Goal: Communication & Community: Answer question/provide support

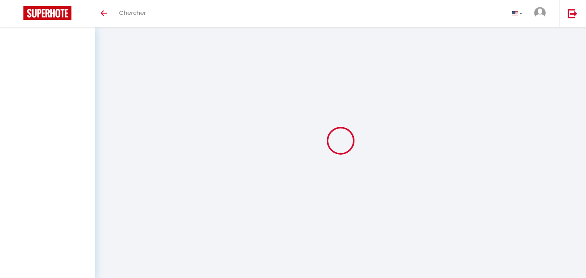
select select "message"
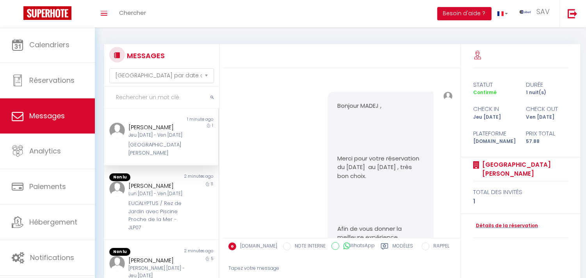
scroll to position [3216, 0]
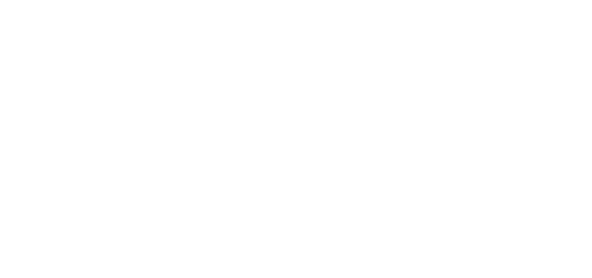
select select "message"
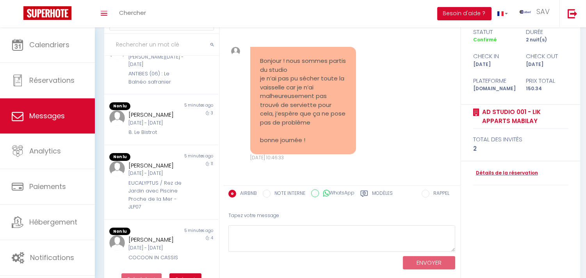
scroll to position [73, 0]
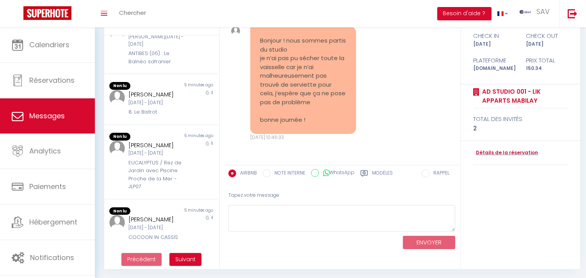
click at [179, 227] on div "Lun 06 Oct - Ven 10 Oct" at bounding box center [156, 227] width 56 height 7
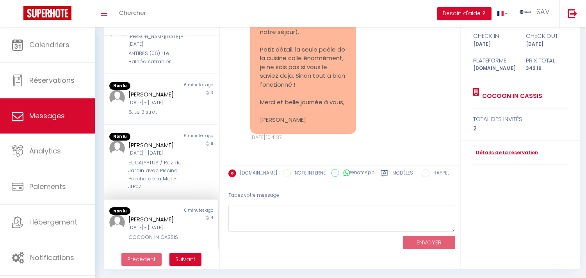
scroll to position [6515, 0]
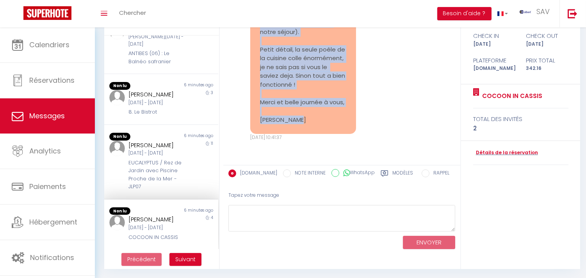
copy pre "Nous venons de partir du studio☀️ Merci pour le séjour c'était top! Je veux bie…"
drag, startPoint x: 258, startPoint y: 142, endPoint x: 313, endPoint y: 124, distance: 58.3
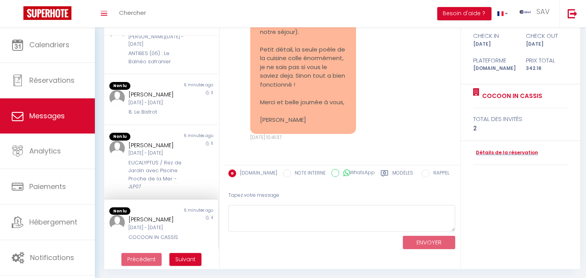
click at [177, 227] on div "Lun [DATE] - Ven [DATE]" at bounding box center [156, 227] width 56 height 7
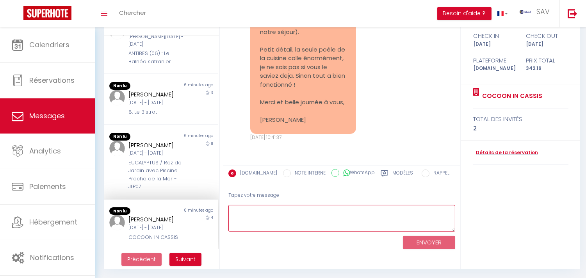
click at [261, 220] on textarea at bounding box center [341, 218] width 227 height 27
paste textarea "Bonjour Bien reçu pour votre départ et pour le badge. Nous prenons en compte vo…"
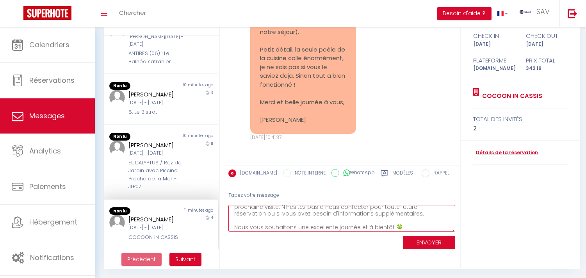
scroll to position [0, 0]
click at [267, 209] on textarea "Bonjour Bien reçu pour votre départ et pour le badge. Nous prenons en compte vo…" at bounding box center [341, 218] width 227 height 27
click at [348, 212] on textarea "Bonjour Helena, Bien reçu pour votre départ et pour le badge. Nous prenons en c…" at bounding box center [341, 218] width 227 height 27
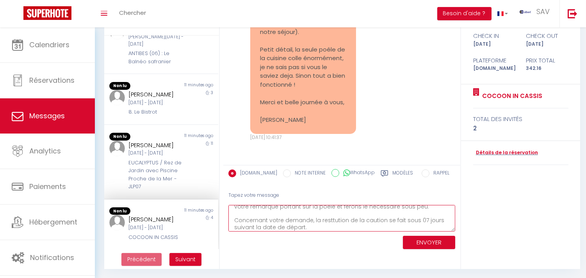
drag, startPoint x: 331, startPoint y: 224, endPoint x: 329, endPoint y: 219, distance: 5.8
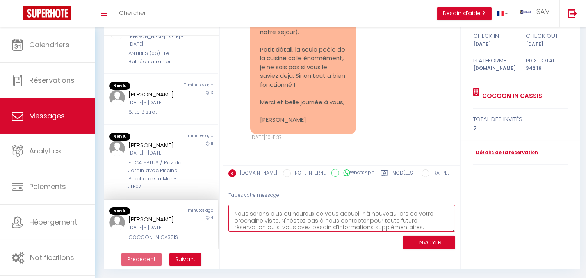
scroll to position [102, 0]
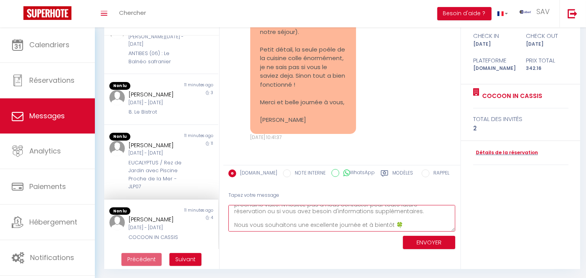
type textarea "Bonjour Helena, Bien reçu pour votre départ et pour le badge. Nous prenons en c…"
click at [416, 237] on button "ENVOYER" at bounding box center [429, 243] width 52 height 14
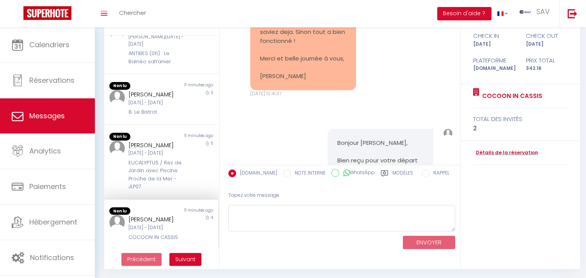
scroll to position [6916, 0]
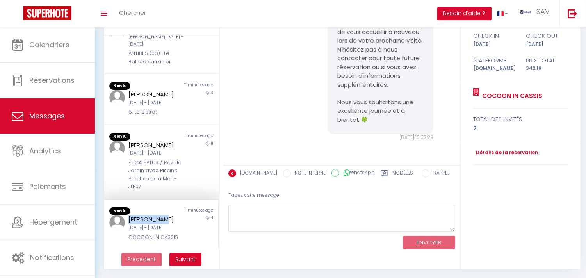
copy div "[PERSON_NAME]"
drag, startPoint x: 128, startPoint y: 211, endPoint x: 166, endPoint y: 213, distance: 38.7
click at [166, 215] on div "[PERSON_NAME]" at bounding box center [156, 219] width 56 height 9
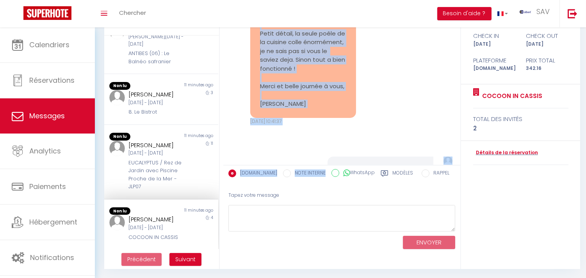
scroll to position [6539, 0]
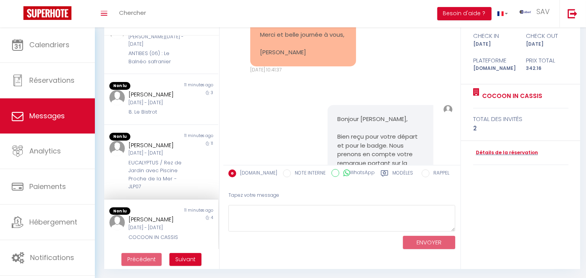
copy pre "Je souhaitais également vous faire parvenir que nous n'avons pas réussi à utili…"
drag, startPoint x: 259, startPoint y: 78, endPoint x: 327, endPoint y: 48, distance: 74.1
copy div "elena Joos"
copy div "[PERSON_NAME]"
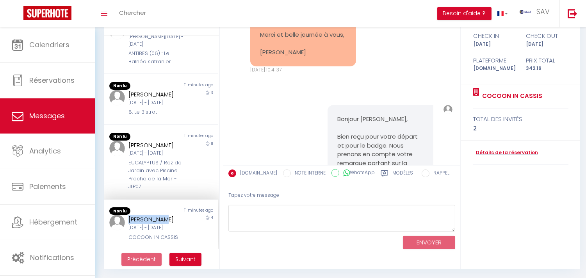
drag, startPoint x: 165, startPoint y: 209, endPoint x: 197, endPoint y: 233, distance: 40.2
click at [129, 215] on div "[PERSON_NAME]" at bounding box center [156, 219] width 56 height 9
click at [165, 235] on div "COCOON IN CASSIS" at bounding box center [156, 237] width 56 height 8
click at [165, 234] on div "COCOON IN CASSIS" at bounding box center [156, 237] width 56 height 8
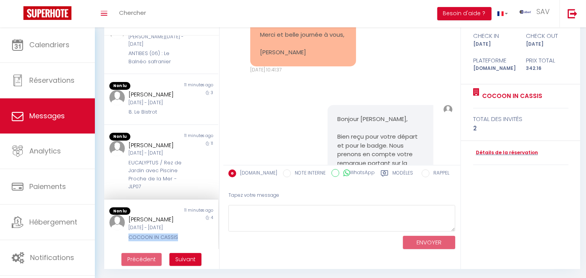
copy div "COCOON IN CASSIS"
click at [145, 149] on div "[DATE] - [DATE]" at bounding box center [156, 152] width 56 height 7
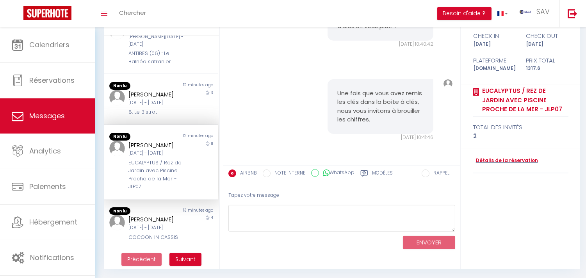
scroll to position [5402, 0]
click at [147, 95] on div "Non lu 12 minutes ago Julien Harounyan Mar 07 Oct - Ven 10 Oct 8. Le Bistrot 3" at bounding box center [161, 99] width 114 height 51
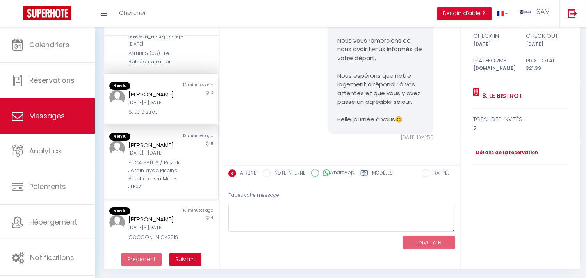
scroll to position [219, 0]
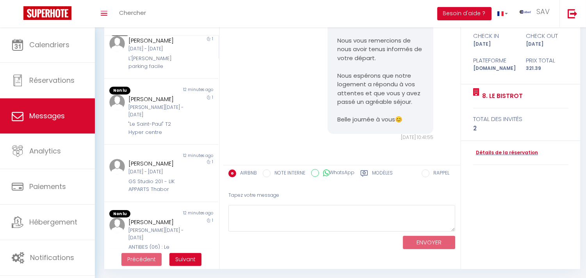
click at [155, 136] on div "Dan Bart Sam 11 Oct - Dim 12 Oct "Le Saint-Paul" T2 Hyper centre" at bounding box center [156, 115] width 66 height 42
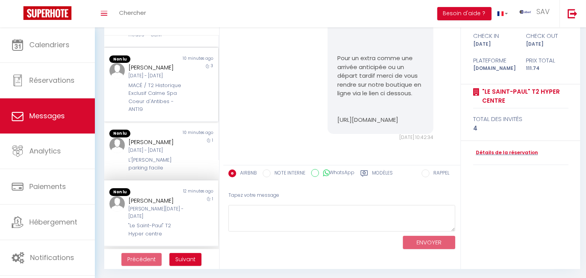
scroll to position [89, 0]
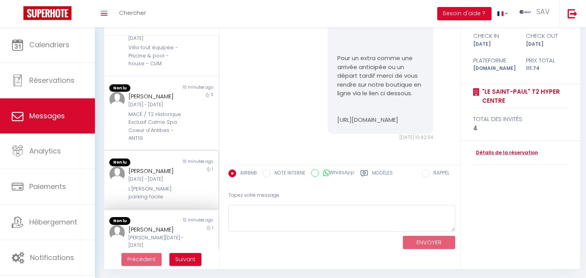
drag, startPoint x: 208, startPoint y: 196, endPoint x: 193, endPoint y: 192, distance: 16.2
click at [203, 196] on div "1" at bounding box center [204, 183] width 28 height 34
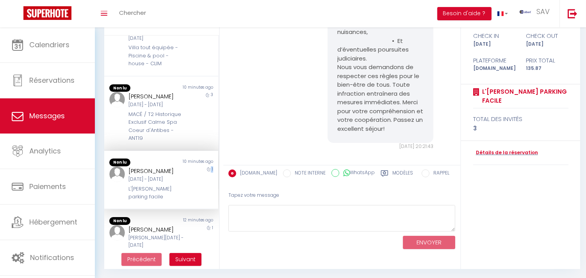
scroll to position [2403, 0]
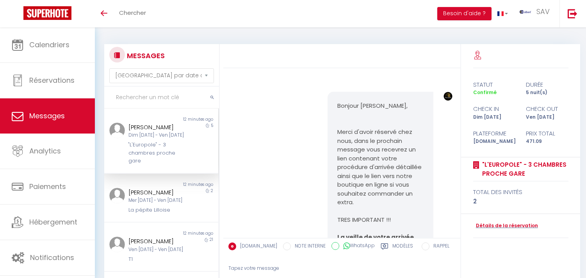
select select "message"
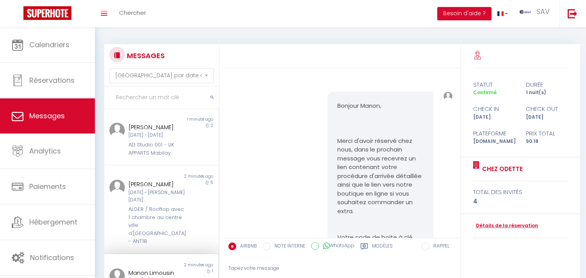
select select "message"
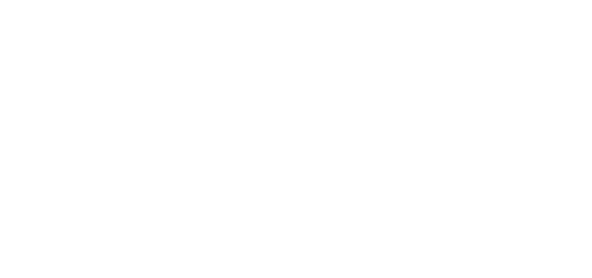
select select "message"
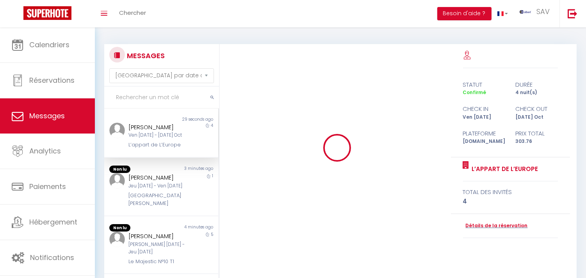
scroll to position [849, 0]
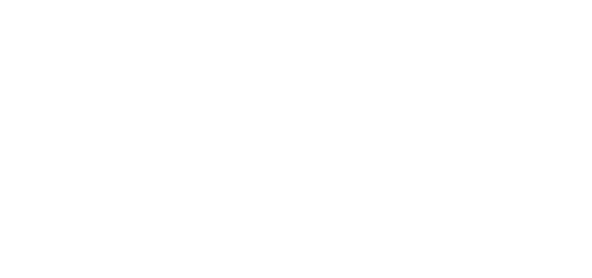
select select "message"
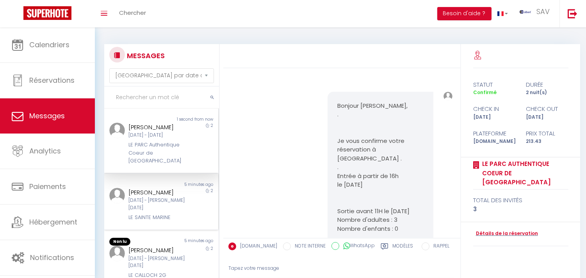
click at [190, 207] on div "2" at bounding box center [204, 205] width 28 height 34
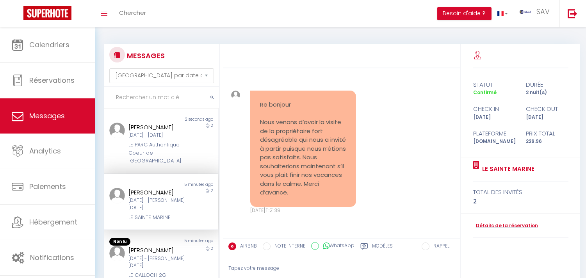
scroll to position [130, 0]
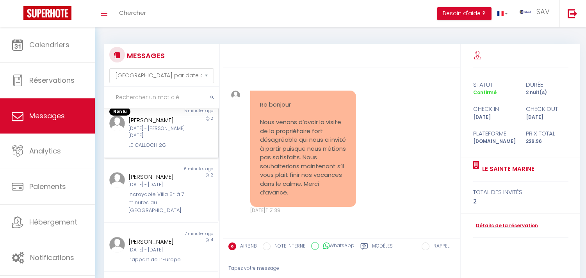
click at [190, 149] on div "2" at bounding box center [204, 133] width 28 height 34
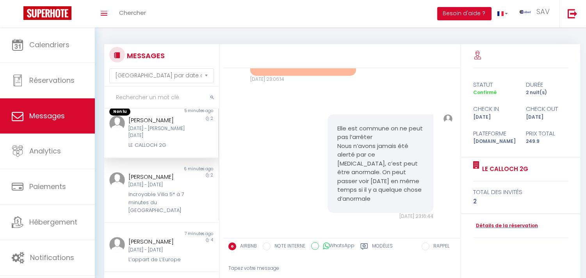
scroll to position [2833, 0]
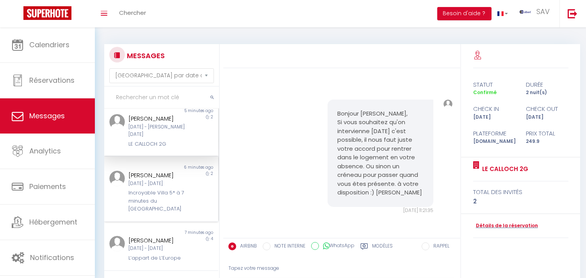
click at [181, 182] on div "[PERSON_NAME] [DATE] - [DATE] Incroyable Villa 5* à 7 minutes du [GEOGRAPHIC_DA…" at bounding box center [156, 192] width 66 height 43
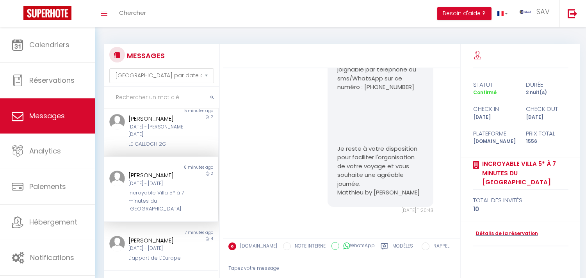
scroll to position [260, 0]
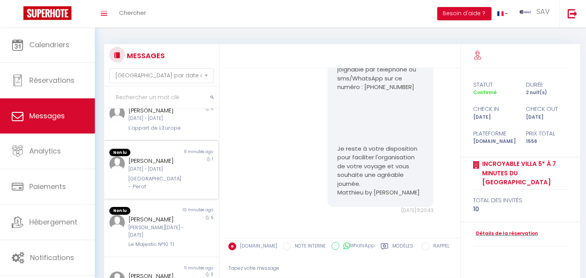
click at [181, 156] on div "9 minutes ago" at bounding box center [189, 153] width 57 height 8
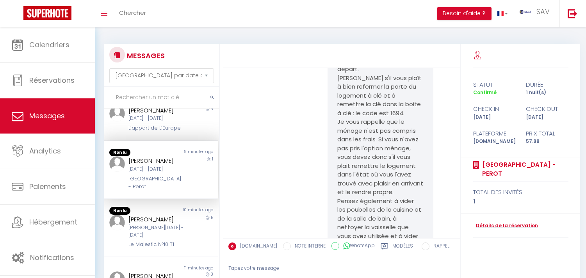
scroll to position [3402, 0]
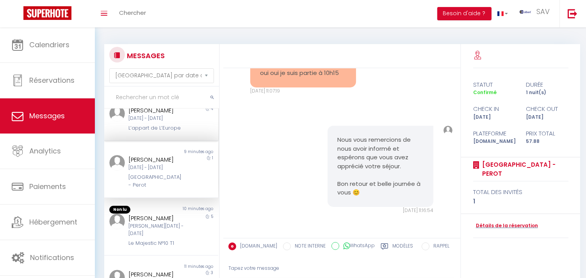
click at [178, 141] on div "Non lu 7 minutes ago [PERSON_NAME] [DATE] - [DATE] L’appart de L’Europe 4" at bounding box center [161, 116] width 114 height 49
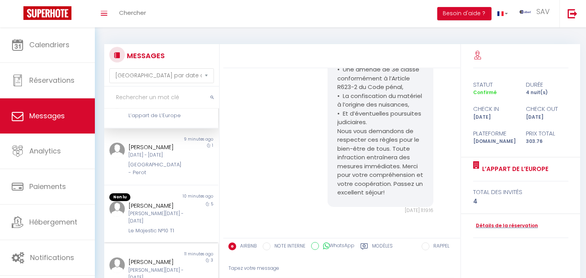
scroll to position [260, 0]
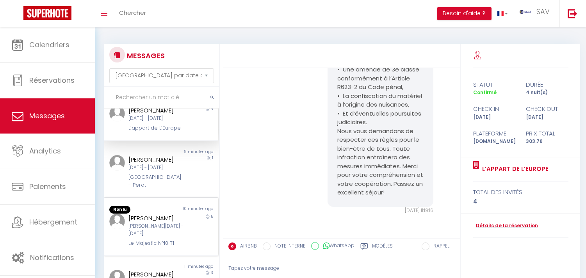
click at [173, 213] on div "10 minutes ago" at bounding box center [189, 210] width 57 height 8
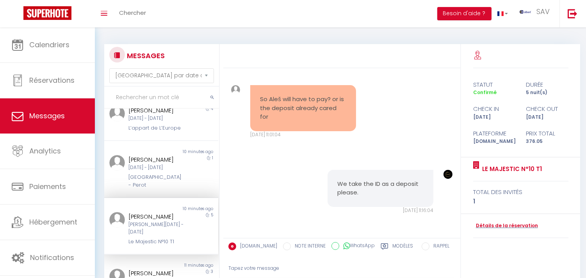
scroll to position [390, 0]
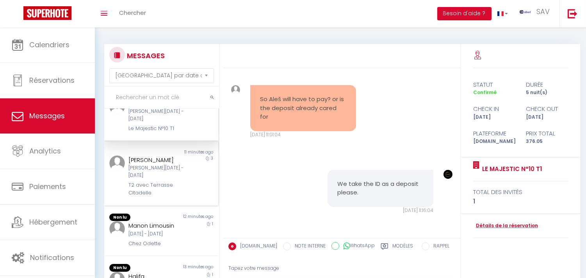
click at [167, 181] on div "T2 avec Terrasse Citadelle" at bounding box center [156, 189] width 56 height 16
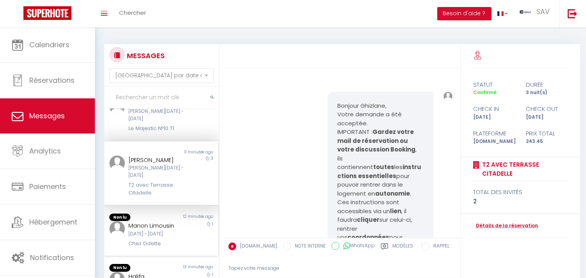
click at [178, 230] on div "[DATE] - [DATE]" at bounding box center [156, 233] width 56 height 7
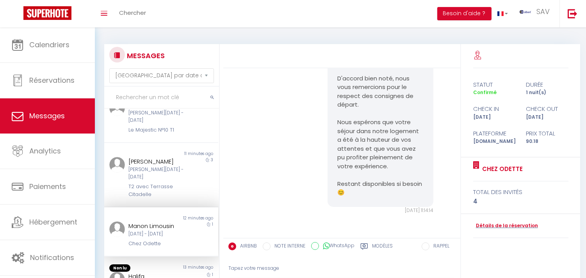
scroll to position [73, 0]
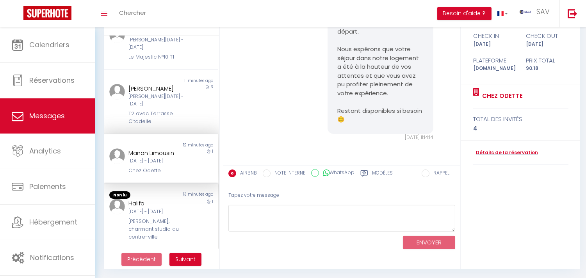
click at [177, 199] on div "Halifa" at bounding box center [156, 203] width 56 height 9
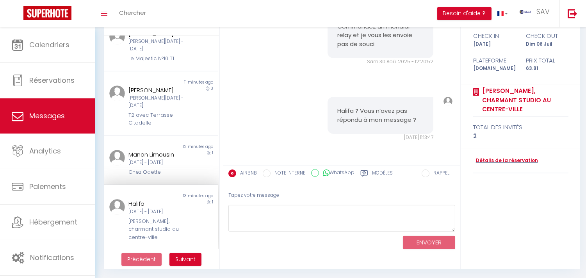
scroll to position [388, 0]
drag, startPoint x: 192, startPoint y: 267, endPoint x: 190, endPoint y: 261, distance: 6.4
click at [192, 267] on ul "Précédent Suivant" at bounding box center [161, 259] width 115 height 20
click at [189, 256] on span "Suivant" at bounding box center [185, 259] width 20 height 8
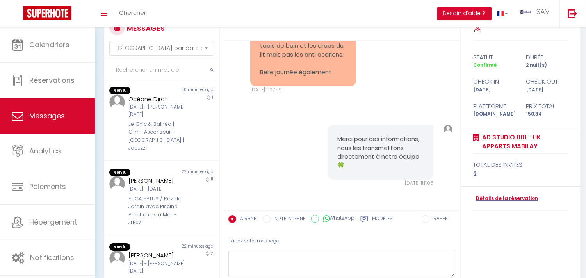
scroll to position [1845, 0]
click at [196, 226] on div "11" at bounding box center [204, 201] width 28 height 50
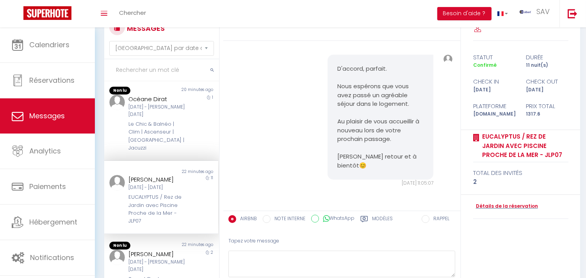
scroll to position [493, 0]
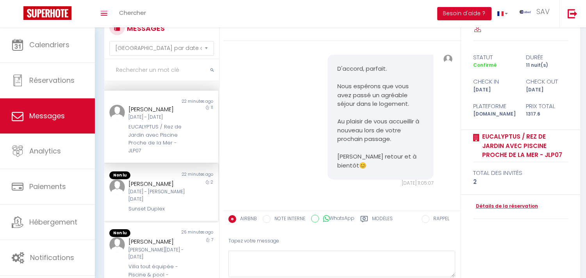
click at [182, 212] on div "[PERSON_NAME] [DATE] - [PERSON_NAME][DATE] Sunset Duplex" at bounding box center [156, 196] width 66 height 34
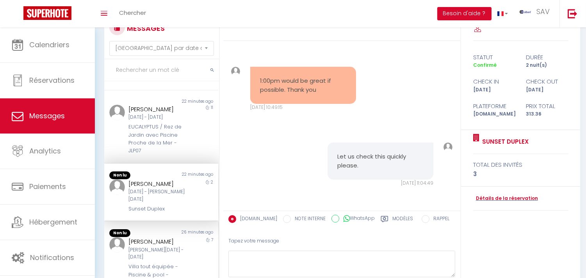
scroll to position [492, 0]
click at [176, 232] on div "26 minutes ago" at bounding box center [189, 233] width 57 height 8
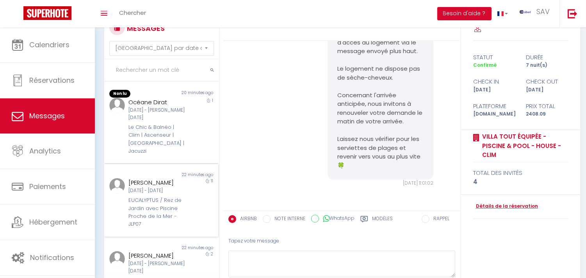
scroll to position [360, 0]
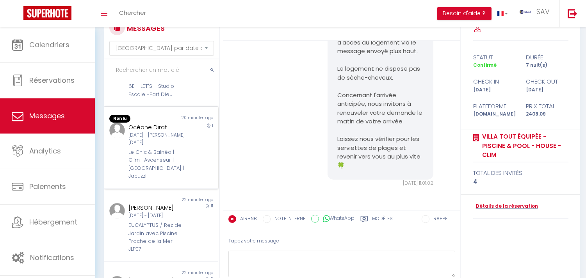
click at [172, 170] on div "Le Chic & Balnéo | Clim | Ascenseur | [GEOGRAPHIC_DATA] | Jacuzzi" at bounding box center [156, 164] width 56 height 32
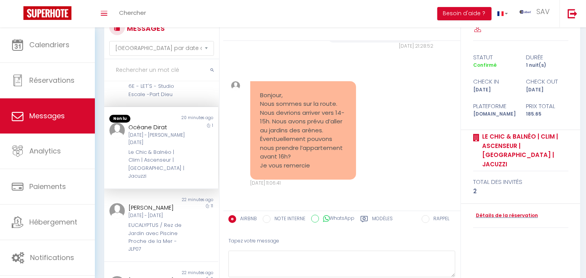
scroll to position [1083, 0]
click at [176, 107] on div "Non lu 20 minutes ago [PERSON_NAME] [DATE] - [DATE] 6E - LET'S - Studio Escale …" at bounding box center [161, 78] width 114 height 57
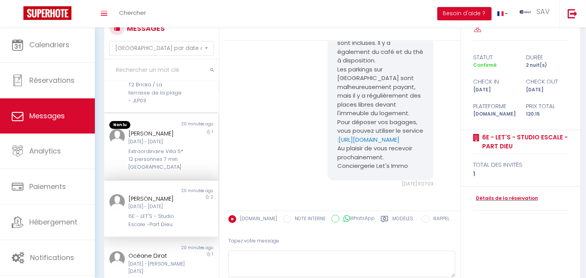
click at [162, 171] on div "Extraordinaire Villa 5* 12 personnes 7 min [GEOGRAPHIC_DATA]" at bounding box center [156, 160] width 56 height 24
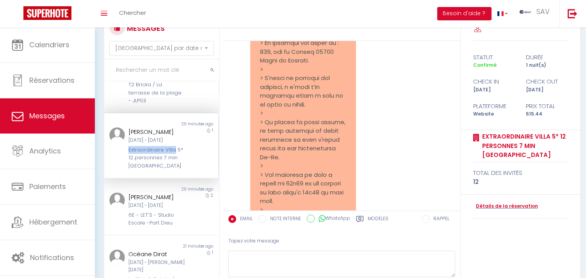
copy div "Extraordinaire Villa"
drag, startPoint x: 124, startPoint y: 169, endPoint x: 172, endPoint y: 166, distance: 48.1
click at [172, 166] on div "[PERSON_NAME] [DATE] - [DATE] Extraordinaire Villa 5* 12 personnes 7 min [GEOGR…" at bounding box center [156, 148] width 66 height 43
copy div "[PERSON_NAME]"
drag, startPoint x: 149, startPoint y: 144, endPoint x: 124, endPoint y: 145, distance: 25.0
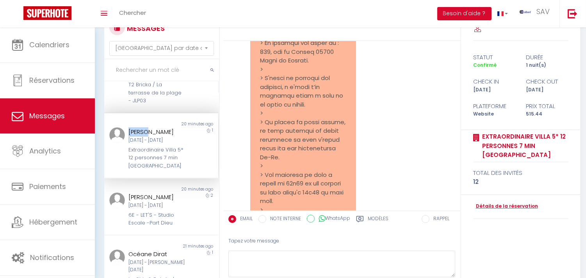
click at [124, 145] on div "[PERSON_NAME] [DATE] - [DATE] Extraordinaire Villa 5* 12 personnes 7 min [GEOGR…" at bounding box center [156, 148] width 66 height 43
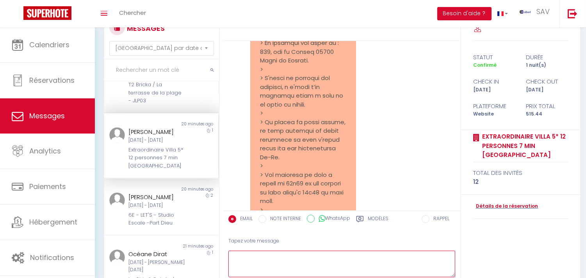
click at [291, 265] on textarea at bounding box center [341, 264] width 227 height 27
paste textarea "[PERSON_NAME]"
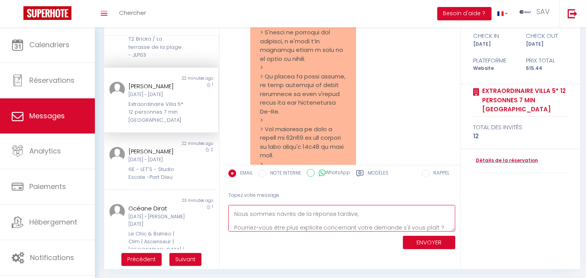
scroll to position [18, 0]
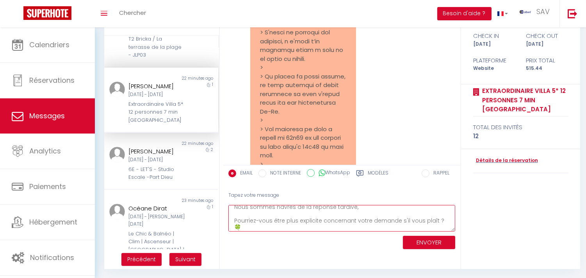
click at [439, 217] on textarea "Bonjour [PERSON_NAME], Nous sommes navrés de la réponse tardive, Pourriez-vous …" at bounding box center [341, 218] width 227 height 27
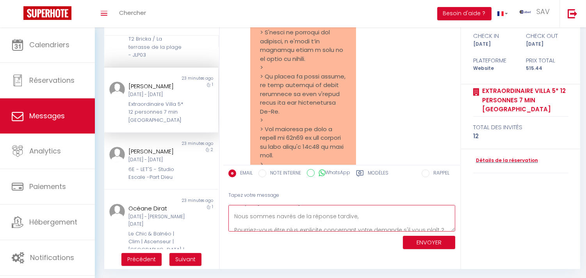
scroll to position [0, 0]
type textarea "Bonjour [PERSON_NAME], Nous sommes navrés de la réponse tardive, Pourriez-vous …"
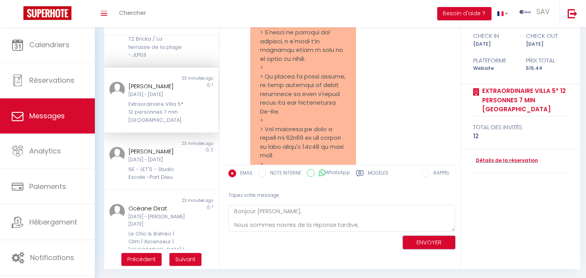
click at [424, 242] on button "ENVOYER" at bounding box center [429, 243] width 52 height 14
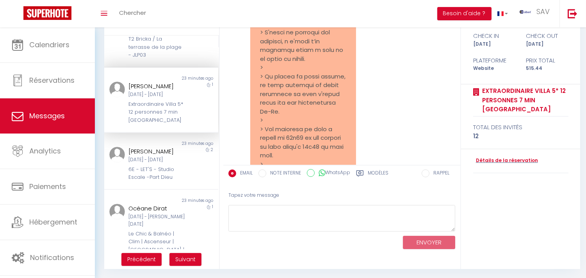
scroll to position [7908, 0]
